Goal: Information Seeking & Learning: Learn about a topic

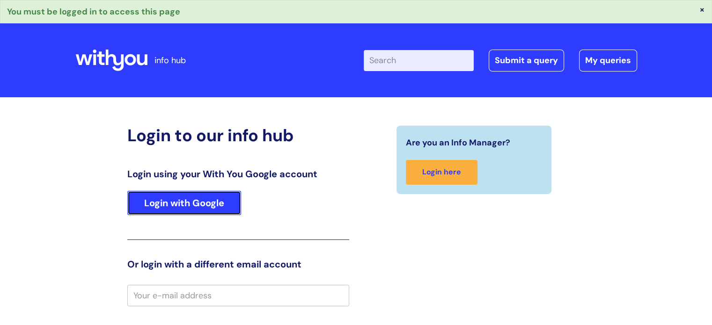
click at [186, 197] on link "Login with Google" at bounding box center [184, 203] width 114 height 24
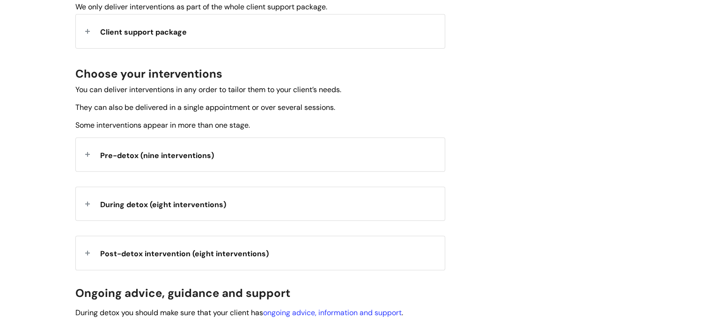
scroll to position [298, 0]
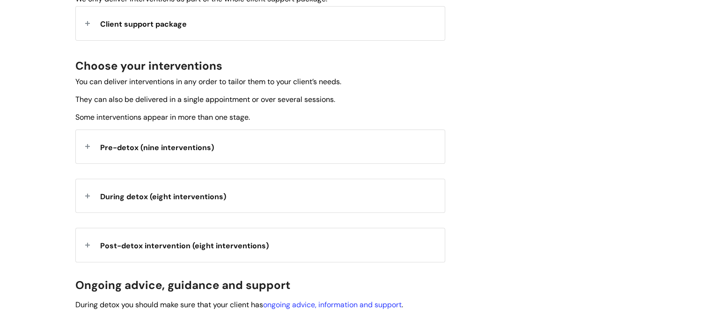
click at [90, 147] on div "Pre-detox (nine interventions)" at bounding box center [260, 146] width 369 height 33
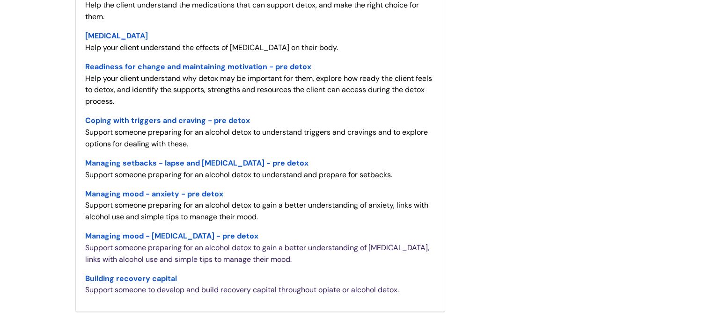
scroll to position [517, 0]
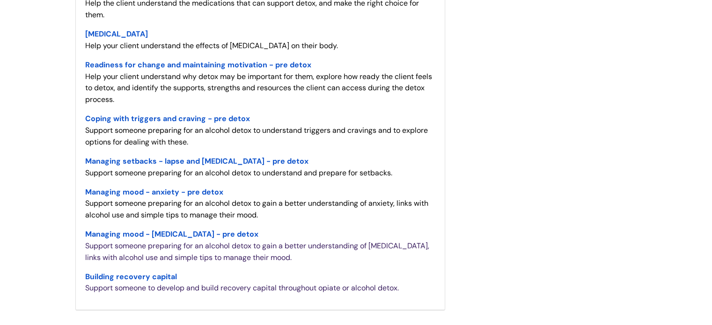
click at [167, 119] on span "Coping with triggers and craving - pre detox" at bounding box center [167, 119] width 165 height 10
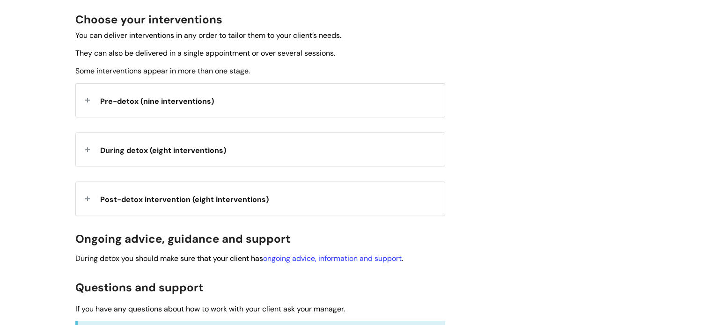
scroll to position [343, 0]
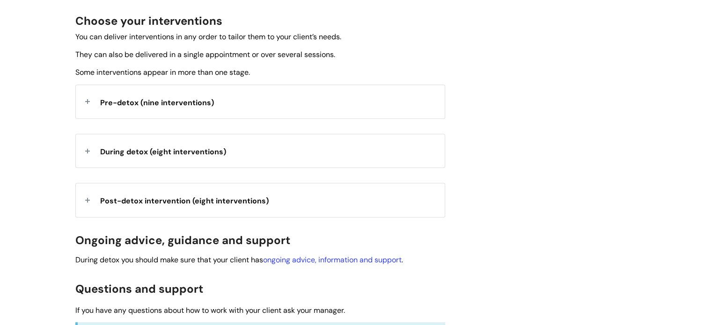
click at [115, 95] on strong "Pre-detox (nine interventions)" at bounding box center [157, 102] width 114 height 14
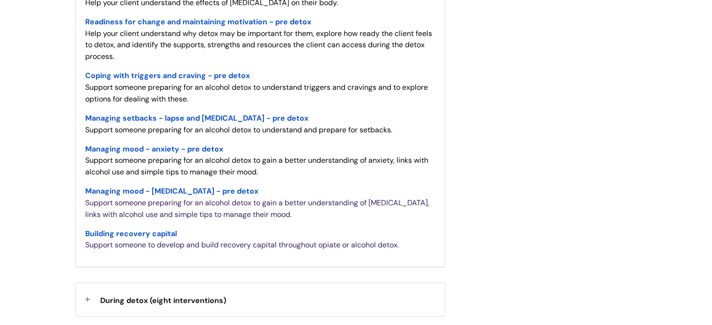
scroll to position [562, 0]
